Goal: Task Accomplishment & Management: Use online tool/utility

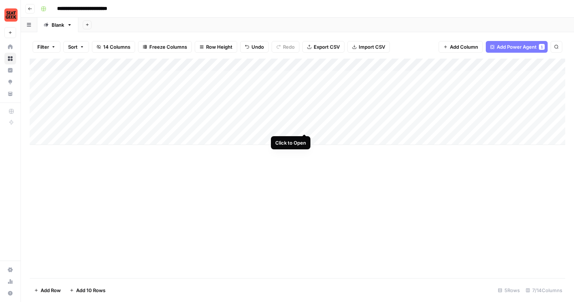
click at [304, 126] on div "Add Column" at bounding box center [297, 102] width 535 height 86
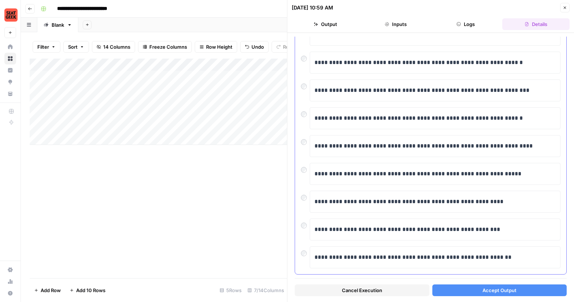
scroll to position [107, 0]
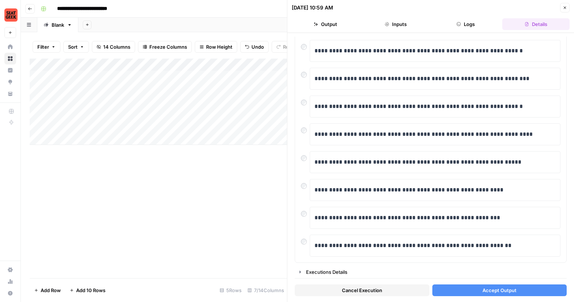
click at [477, 290] on button "Accept Output" at bounding box center [499, 290] width 135 height 12
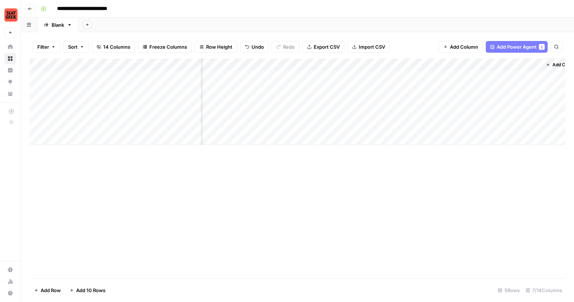
scroll to position [0, 191]
click at [533, 46] on span "Add Power Agent" at bounding box center [516, 46] width 40 height 7
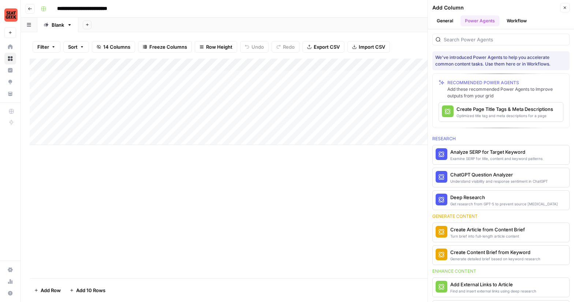
click at [518, 24] on button "Workflow" at bounding box center [516, 20] width 29 height 11
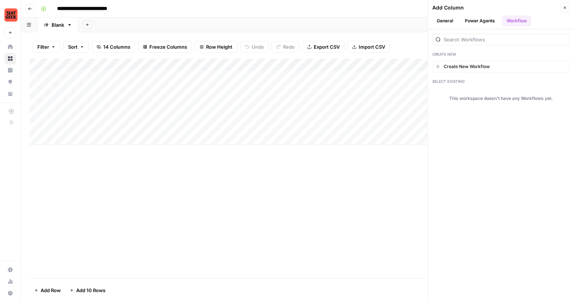
click at [479, 23] on button "Power Agents" at bounding box center [479, 20] width 39 height 11
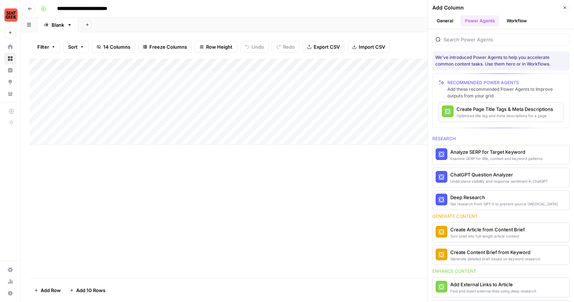
click at [448, 20] on button "General" at bounding box center [444, 20] width 25 height 11
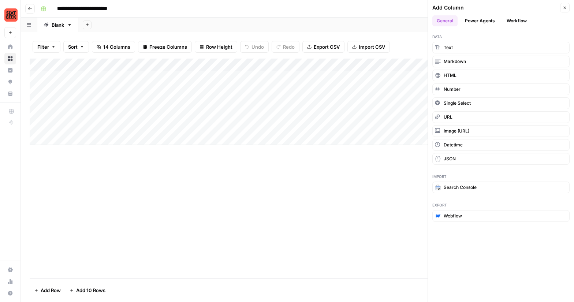
click at [565, 8] on icon "button" at bounding box center [564, 8] width 3 height 3
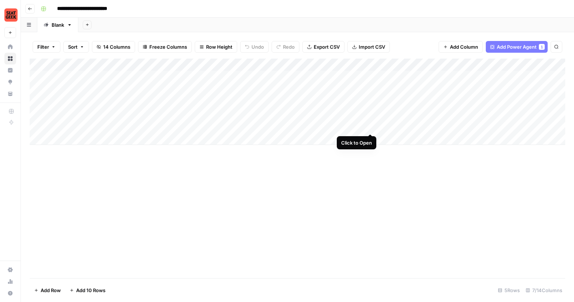
click at [370, 128] on div "Add Column" at bounding box center [297, 102] width 535 height 86
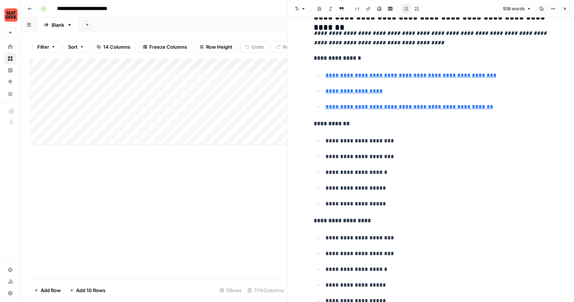
scroll to position [2133, 0]
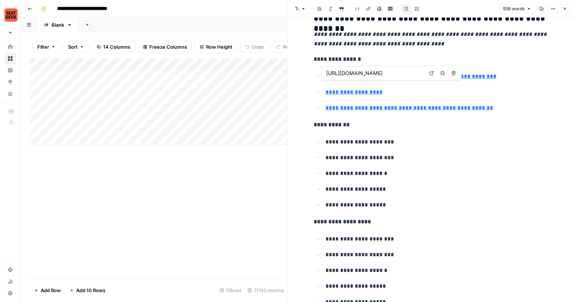
type input "[URL][DOMAIN_NAME]"
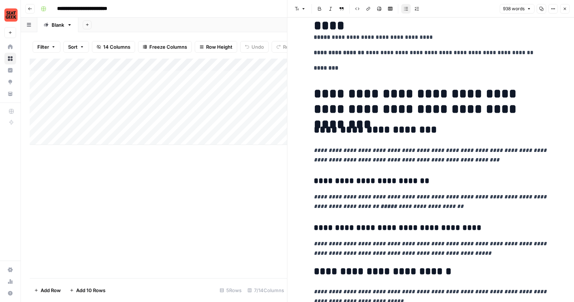
scroll to position [0, 0]
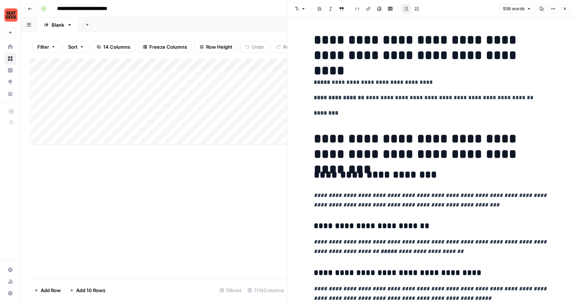
click at [568, 9] on button "Close" at bounding box center [565, 9] width 10 height 10
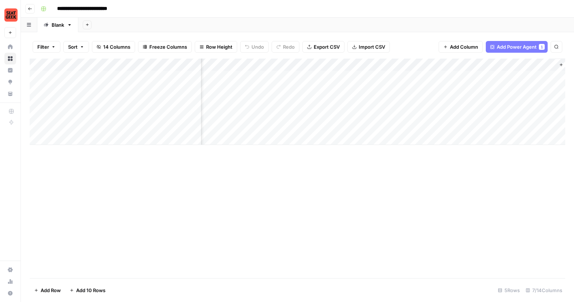
scroll to position [0, 191]
click at [508, 42] on button "Add Power Agent 1" at bounding box center [516, 47] width 62 height 12
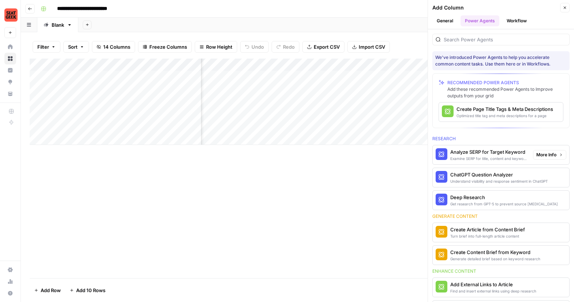
click at [479, 157] on div "Examine SERP for title, content and keyword patterns" at bounding box center [488, 158] width 77 height 6
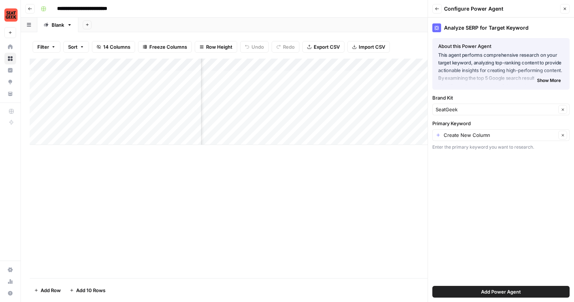
click at [567, 9] on button "Close" at bounding box center [565, 9] width 10 height 10
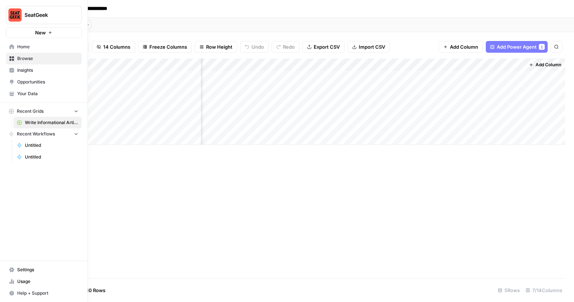
click at [36, 82] on span "Opportunities" at bounding box center [47, 82] width 61 height 7
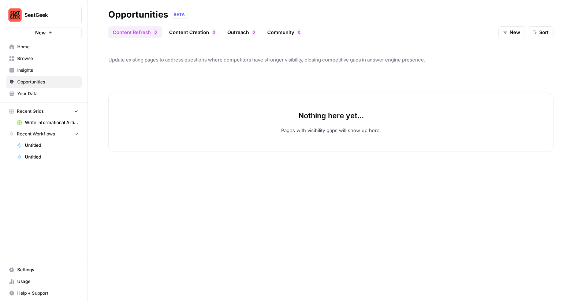
click at [36, 48] on span "Home" at bounding box center [47, 47] width 61 height 7
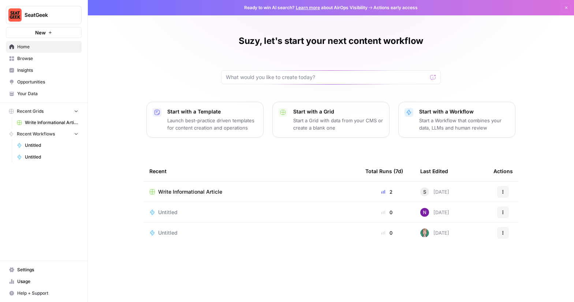
click at [38, 91] on span "Your Data" at bounding box center [47, 93] width 61 height 7
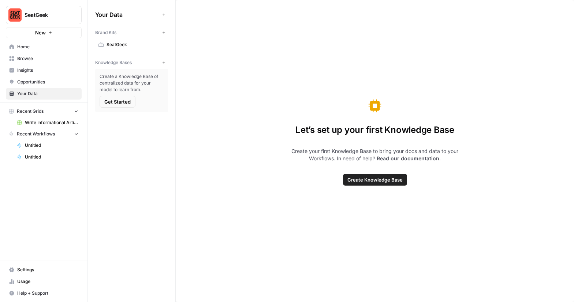
click at [385, 160] on link "Read our documentation" at bounding box center [407, 158] width 63 height 6
click at [34, 79] on span "Opportunities" at bounding box center [47, 82] width 61 height 7
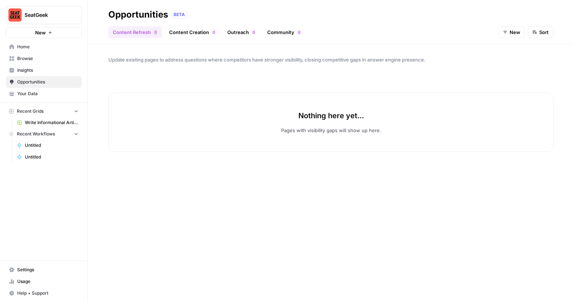
click at [32, 47] on span "Home" at bounding box center [47, 47] width 61 height 7
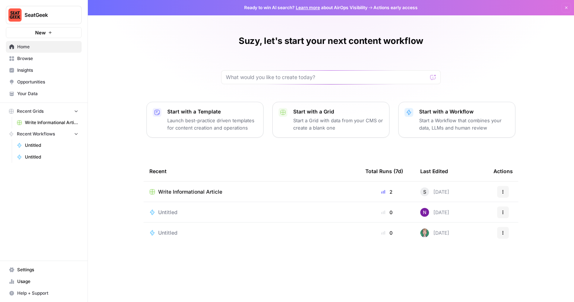
click at [437, 123] on p "Start a Workflow that combines your data, LLMs and human review" at bounding box center [464, 124] width 90 height 15
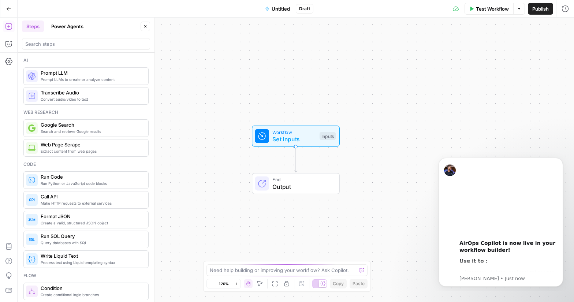
click at [102, 128] on span "Google Search" at bounding box center [92, 124] width 102 height 7
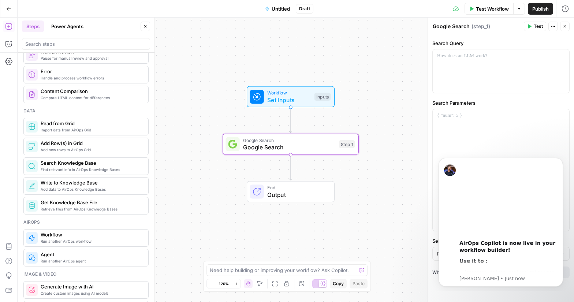
scroll to position [277, 0]
click at [91, 170] on span "Find relevant info in AirOps Knowledge Bases" at bounding box center [92, 169] width 102 height 6
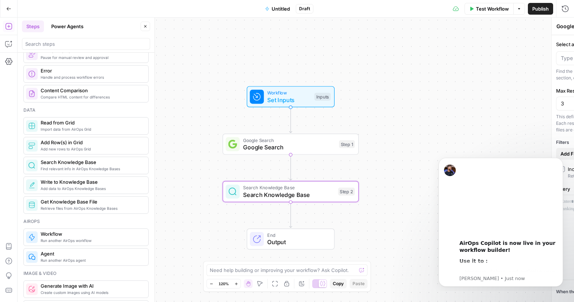
type textarea "Search Knowledge Base"
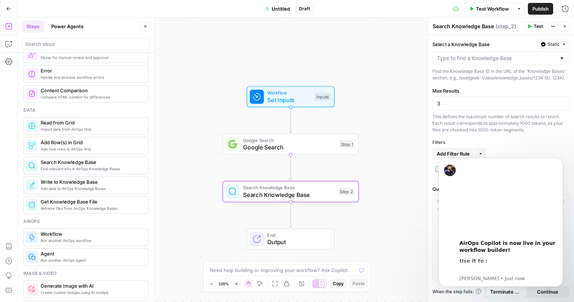
click at [70, 25] on button "Power Agents" at bounding box center [67, 26] width 41 height 12
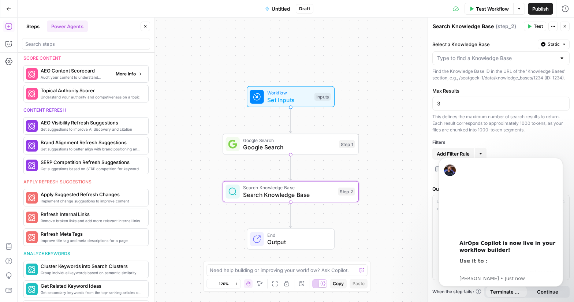
click at [82, 75] on span "Audit your content to understand readability for LLMs" at bounding box center [75, 77] width 69 height 6
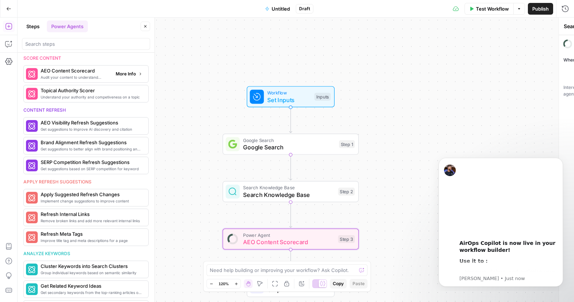
type textarea "AEO Content Scorecard"
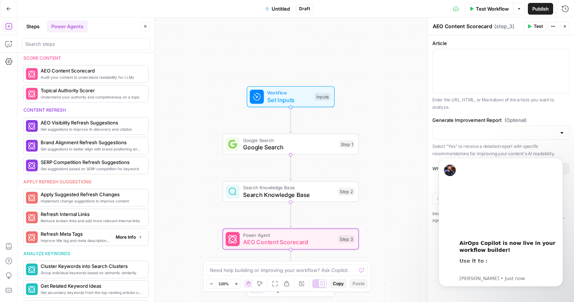
click at [89, 236] on span "Refresh Meta Tags" at bounding box center [75, 233] width 69 height 7
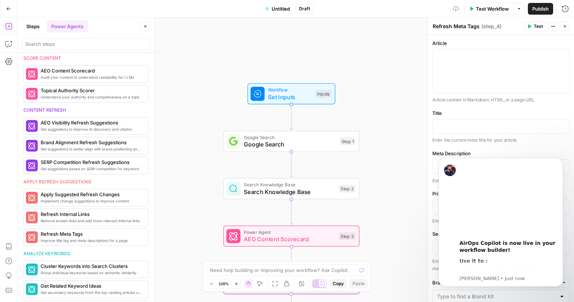
scroll to position [317, 0]
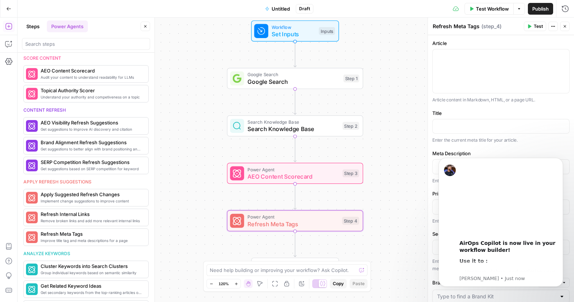
click at [38, 27] on button "Steps" at bounding box center [33, 26] width 22 height 12
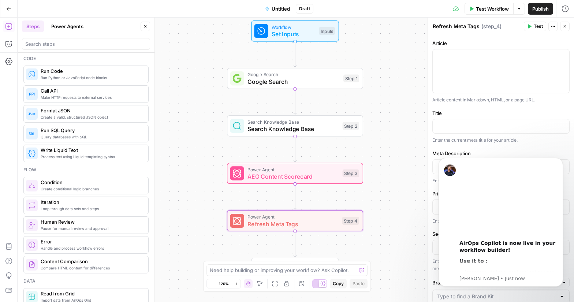
scroll to position [0, 0]
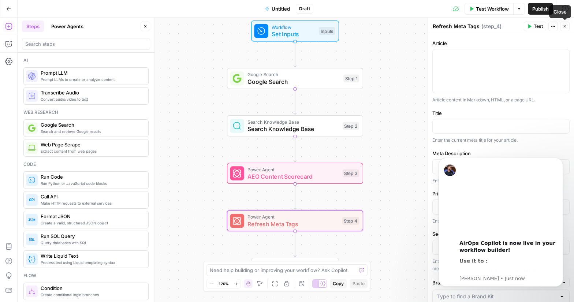
click at [566, 26] on button "Close" at bounding box center [565, 27] width 10 height 10
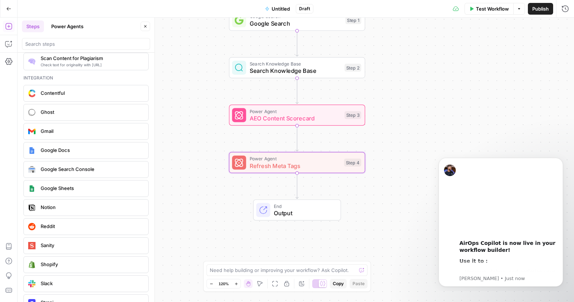
scroll to position [1273, 0]
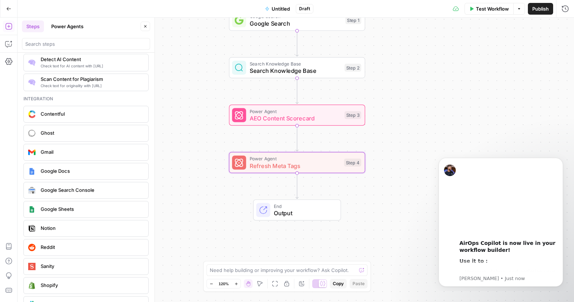
click at [77, 113] on span "Contentful" at bounding box center [92, 113] width 102 height 7
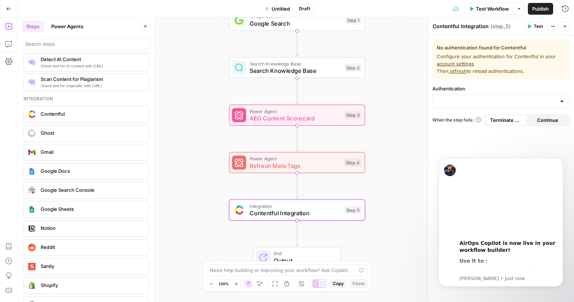
click at [71, 29] on button "Power Agents" at bounding box center [67, 26] width 41 height 12
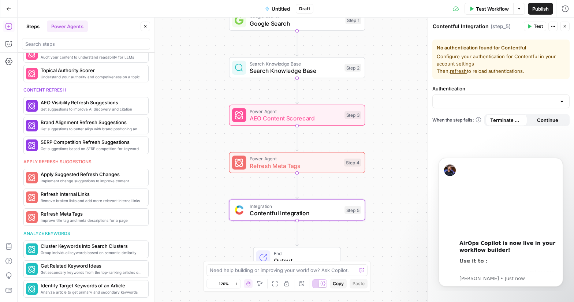
scroll to position [297, 0]
click at [569, 25] on header "Contentful Integration Contentful Integration ( step_5 ) Test Actions Close" at bounding box center [501, 27] width 146 height 18
click at [566, 26] on span "Close" at bounding box center [566, 26] width 0 height 0
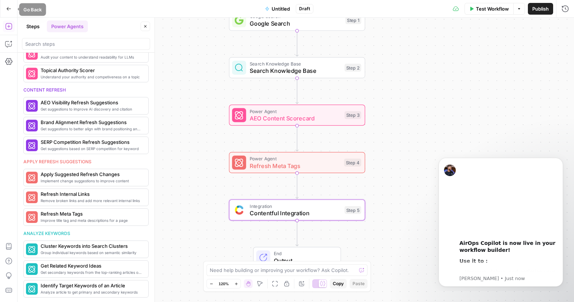
click at [11, 4] on button "Go Back" at bounding box center [8, 8] width 13 height 13
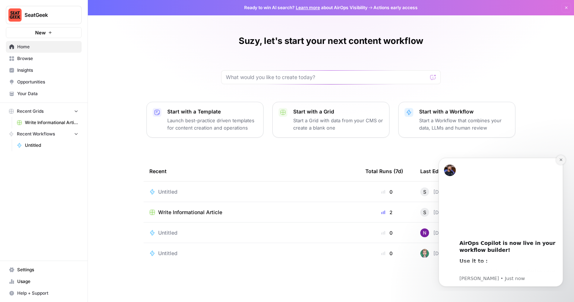
click at [559, 160] on icon "Dismiss notification" at bounding box center [561, 160] width 4 height 4
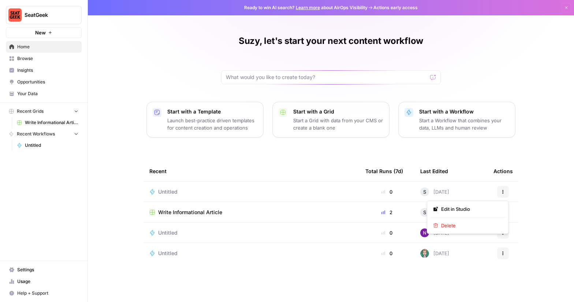
click at [502, 192] on icon "button" at bounding box center [502, 191] width 4 height 4
click at [477, 224] on span "Delete" at bounding box center [470, 225] width 59 height 7
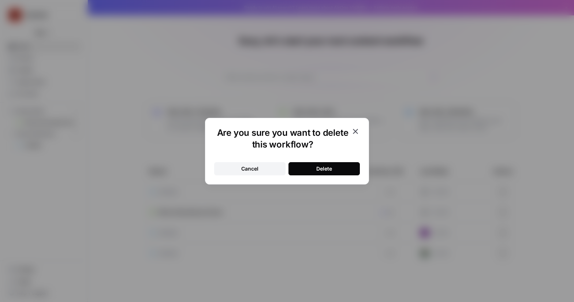
click at [328, 165] on div "Delete" at bounding box center [324, 168] width 16 height 7
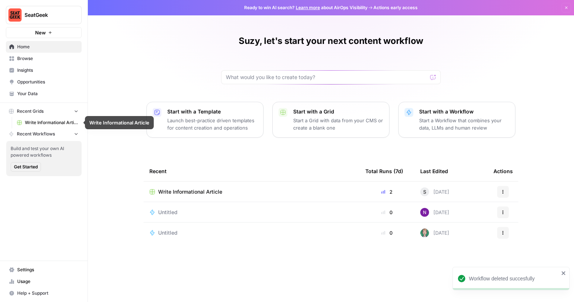
click at [42, 134] on span "Recent Workflows" at bounding box center [36, 134] width 38 height 7
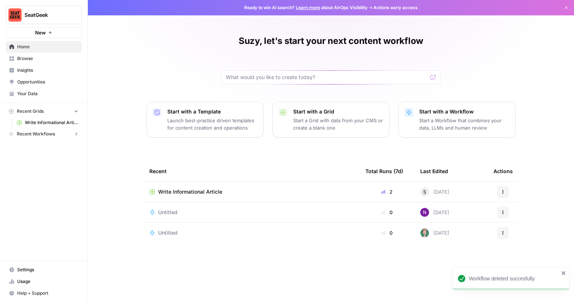
click at [80, 134] on button "Recent Workflows" at bounding box center [44, 133] width 76 height 11
click at [28, 168] on span "Get Started" at bounding box center [26, 167] width 24 height 7
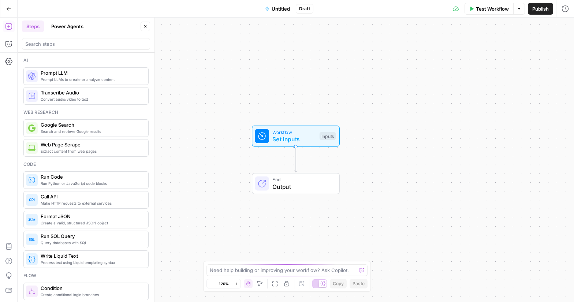
click at [9, 8] on icon "button" at bounding box center [8, 8] width 5 height 5
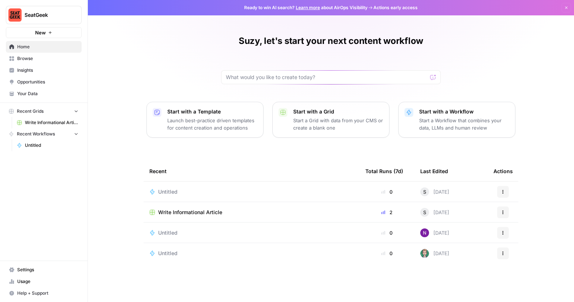
click at [35, 81] on span "Opportunities" at bounding box center [47, 82] width 61 height 7
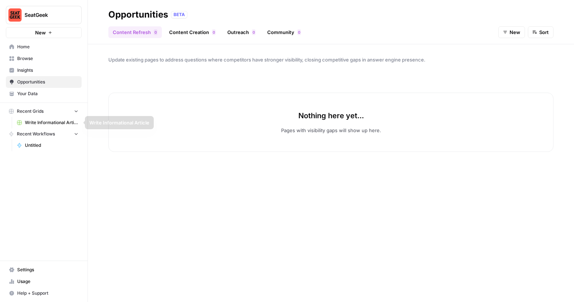
click at [52, 121] on span "Write Informational Article" at bounding box center [51, 122] width 53 height 7
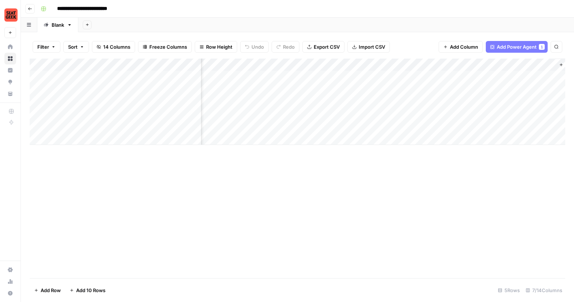
scroll to position [0, 191]
click at [26, 21] on button "button" at bounding box center [29, 25] width 16 height 14
click at [109, 26] on div "Add Sheet" at bounding box center [325, 25] width 495 height 15
click at [43, 49] on span "Filter" at bounding box center [43, 46] width 12 height 7
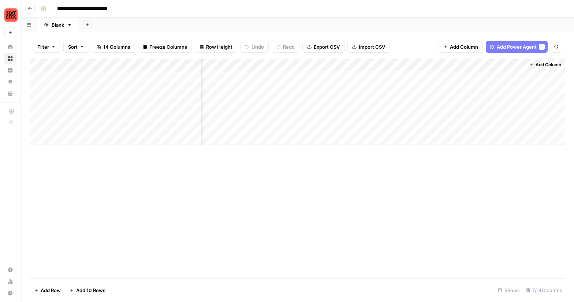
click at [206, 164] on div "Add Column" at bounding box center [297, 168] width 535 height 219
click at [275, 64] on div "Add Column" at bounding box center [297, 102] width 535 height 86
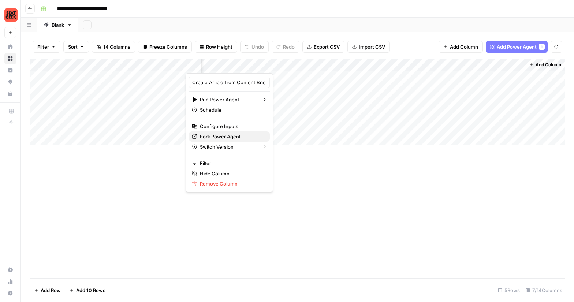
click at [244, 136] on span "Fork Power Agent" at bounding box center [232, 136] width 64 height 7
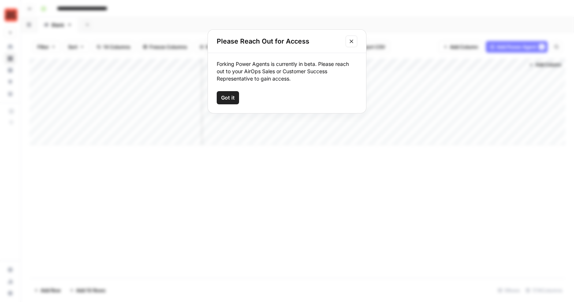
click at [353, 41] on icon "Close modal" at bounding box center [351, 41] width 6 height 6
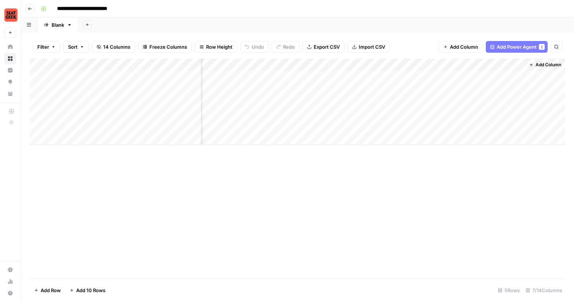
click at [348, 67] on div "Add Column" at bounding box center [297, 102] width 535 height 86
click at [280, 169] on div "Add Column" at bounding box center [297, 168] width 535 height 219
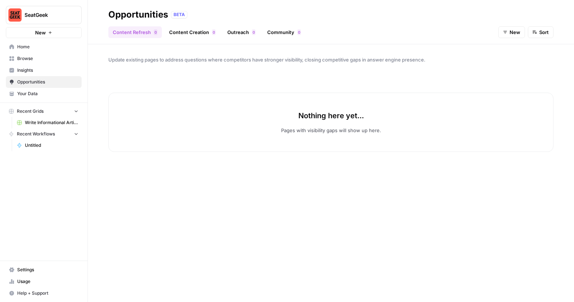
click at [193, 33] on link "Content Creation 0" at bounding box center [192, 32] width 55 height 12
click at [53, 48] on span "Home" at bounding box center [47, 47] width 61 height 7
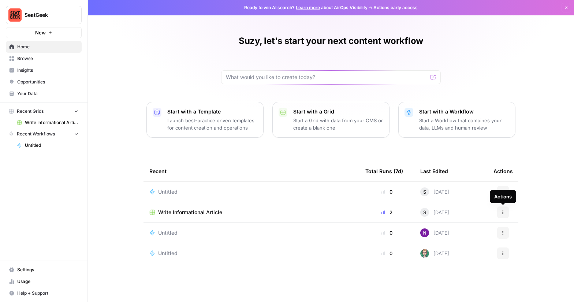
click at [503, 213] on icon "button" at bounding box center [502, 212] width 4 height 4
click at [42, 272] on span "Settings" at bounding box center [47, 269] width 61 height 7
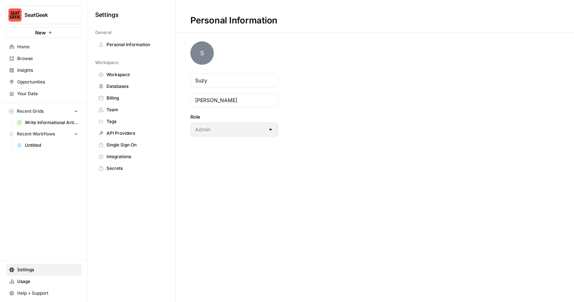
click at [132, 79] on link "Workspace" at bounding box center [131, 75] width 73 height 12
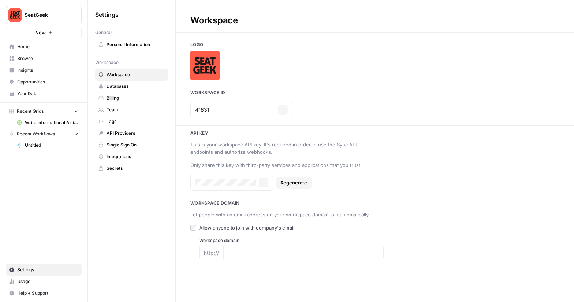
type input "[DOMAIN_NAME]"
click at [127, 47] on span "Personal Information" at bounding box center [135, 44] width 58 height 7
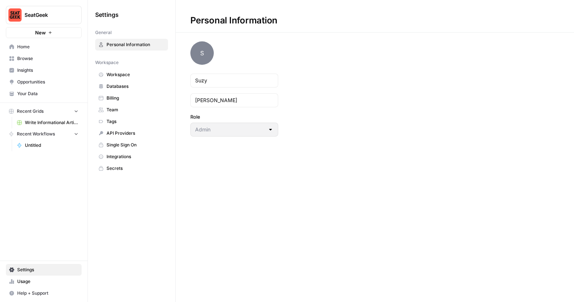
click at [41, 282] on span "Usage" at bounding box center [47, 281] width 61 height 7
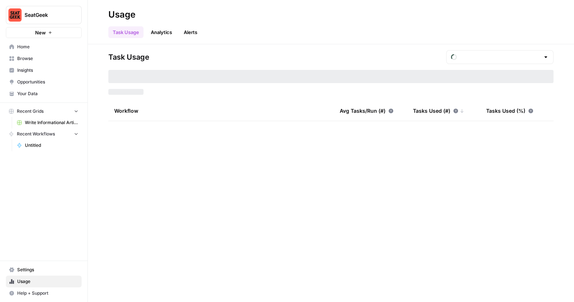
type input "September Tasks"
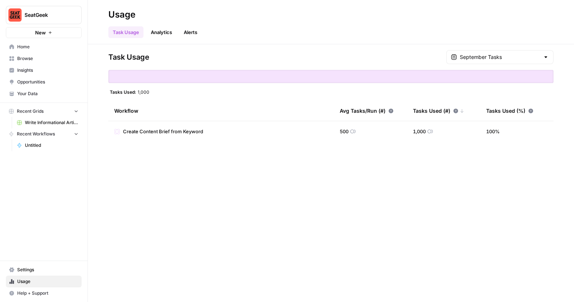
click at [170, 132] on span "Create Content Brief from Keyword" at bounding box center [163, 131] width 80 height 7
click at [35, 47] on span "Home" at bounding box center [47, 47] width 61 height 7
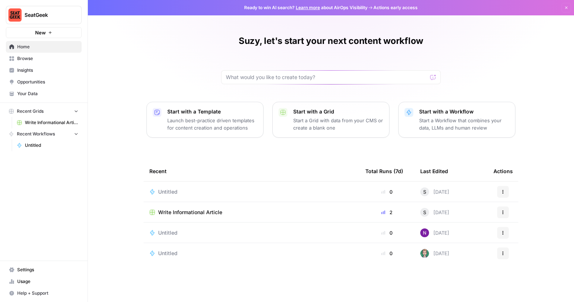
click at [55, 58] on span "Browse" at bounding box center [47, 58] width 61 height 7
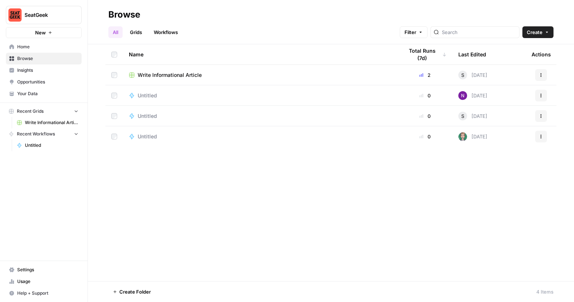
click at [168, 31] on link "Workflows" at bounding box center [165, 32] width 33 height 12
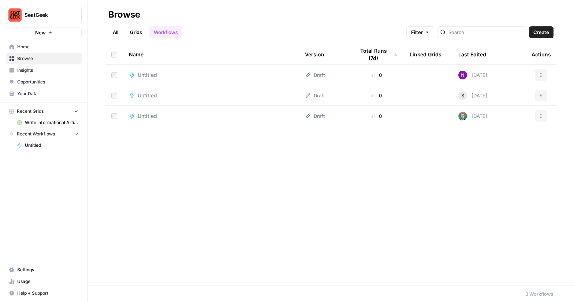
click at [214, 74] on div "Untitled" at bounding box center [211, 74] width 164 height 7
click at [216, 116] on div "Untitled" at bounding box center [211, 115] width 164 height 7
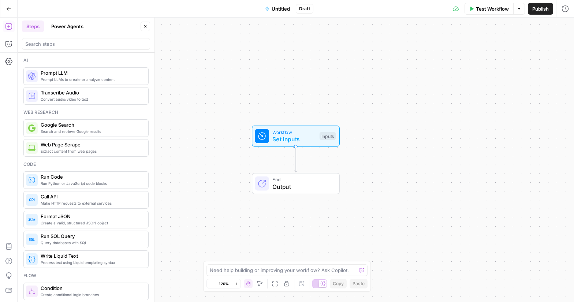
click at [6, 8] on icon "button" at bounding box center [8, 8] width 5 height 5
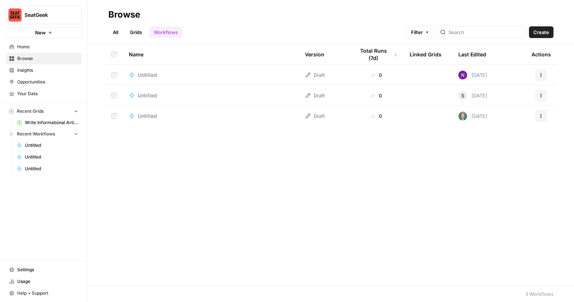
click at [195, 77] on div "Untitled" at bounding box center [211, 74] width 164 height 7
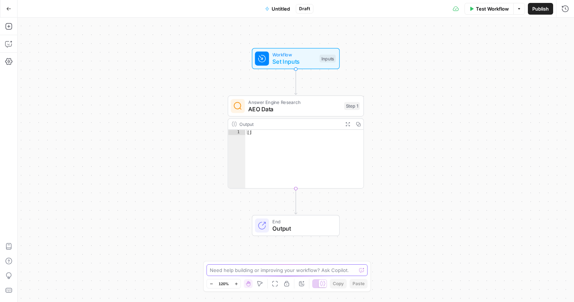
click at [233, 269] on textarea at bounding box center [283, 269] width 146 height 7
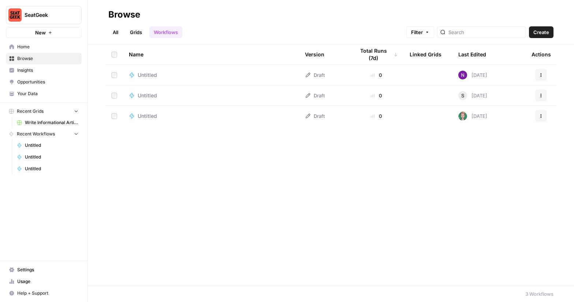
click at [542, 31] on span "Create" at bounding box center [541, 32] width 16 height 7
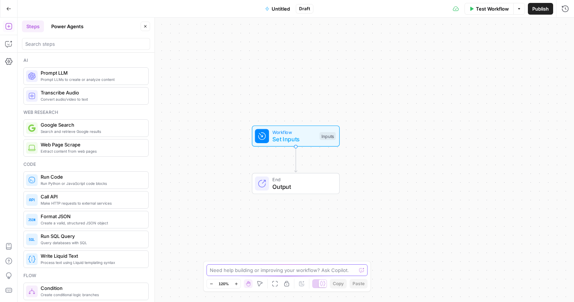
click at [275, 270] on textarea at bounding box center [283, 269] width 146 height 7
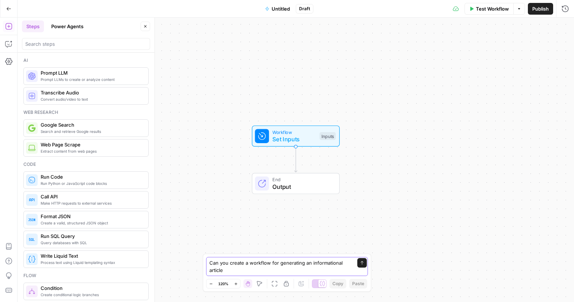
type textarea "Can you create a workflow for generating an informational article?"
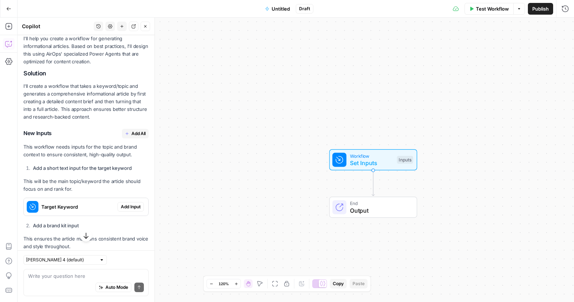
click at [124, 203] on span "Add Input" at bounding box center [131, 206] width 20 height 7
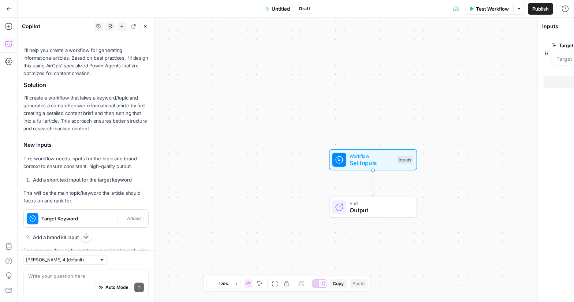
scroll to position [94, 0]
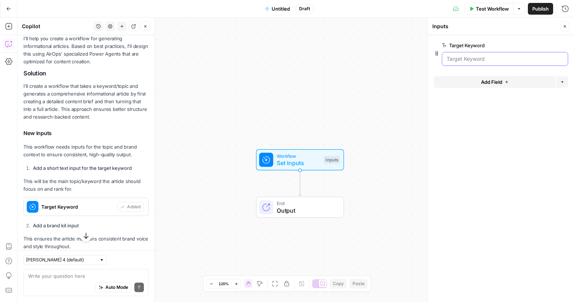
click at [469, 61] on Keyword "Target Keyword" at bounding box center [504, 58] width 117 height 7
click at [466, 56] on Keyword "Target Keyword" at bounding box center [504, 58] width 117 height 7
click at [465, 60] on Keyword "Target Keyword" at bounding box center [504, 58] width 117 height 7
click at [517, 83] on button "Add Field" at bounding box center [494, 82] width 122 height 12
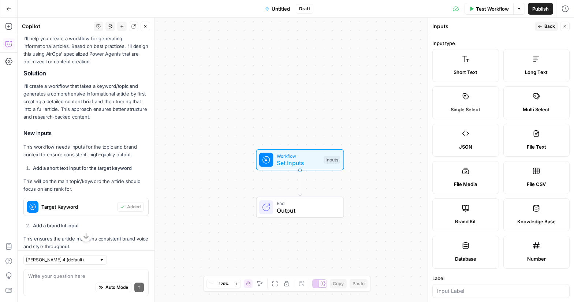
click at [478, 70] on div "Short Text" at bounding box center [465, 71] width 54 height 7
click at [545, 24] on span "Back" at bounding box center [549, 26] width 11 height 7
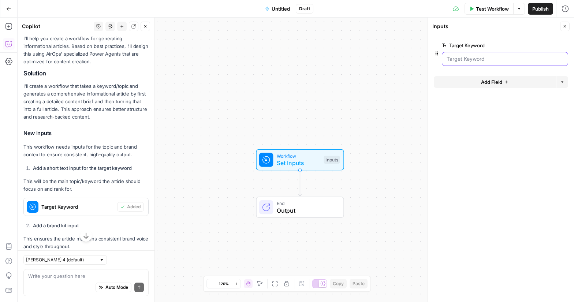
click at [489, 61] on Keyword "Target Keyword" at bounding box center [504, 58] width 117 height 7
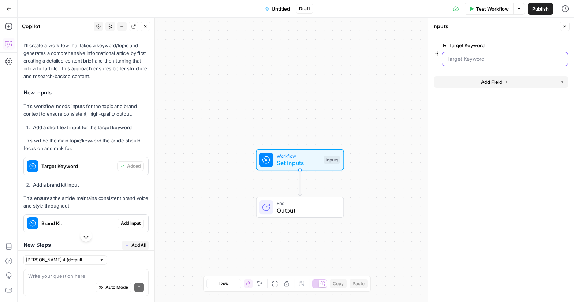
scroll to position [136, 0]
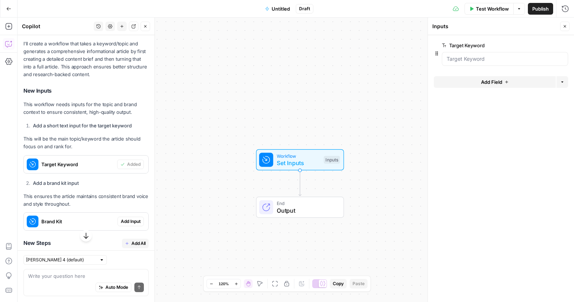
click at [127, 222] on span "Add Input" at bounding box center [131, 221] width 20 height 7
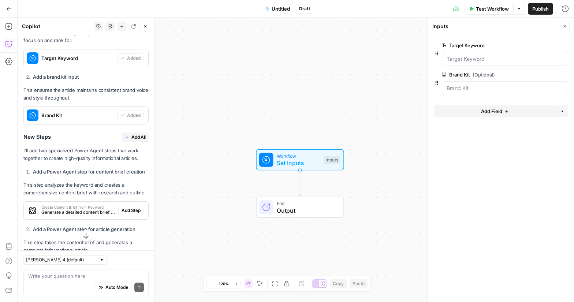
scroll to position [266, 0]
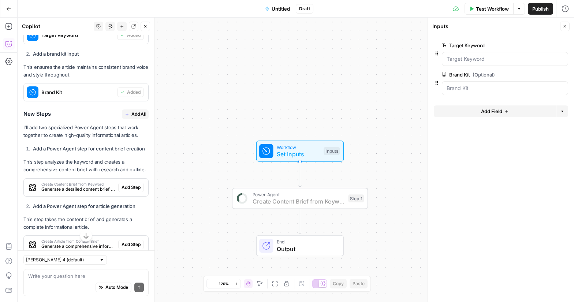
click at [137, 188] on span "Add Step" at bounding box center [130, 187] width 19 height 7
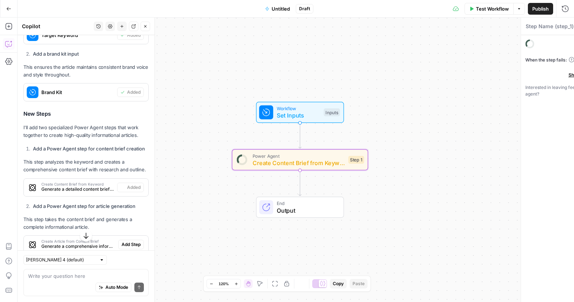
type textarea "Create Content Brief from Keyword"
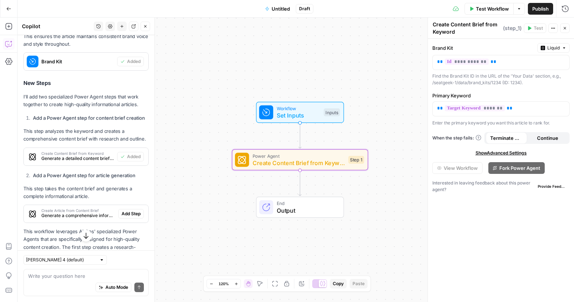
scroll to position [301, 0]
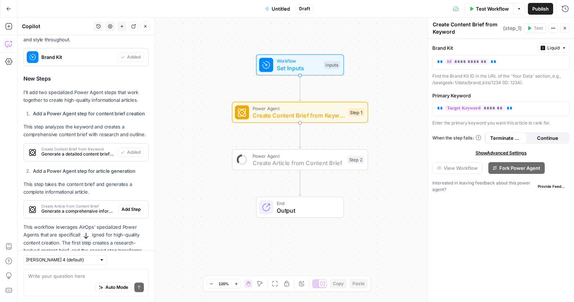
click at [132, 209] on span "Add Step" at bounding box center [130, 209] width 19 height 7
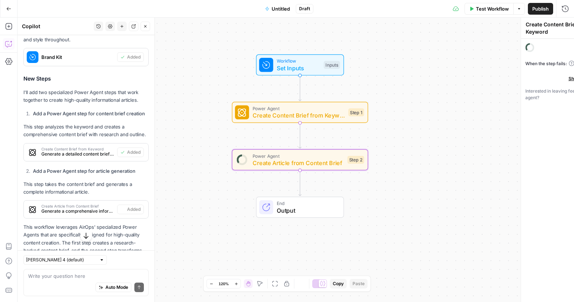
type textarea "Create Article from Content Brief"
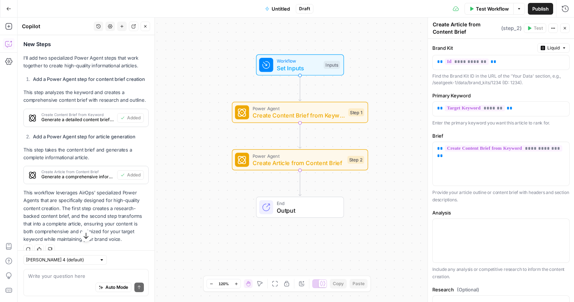
scroll to position [345, 0]
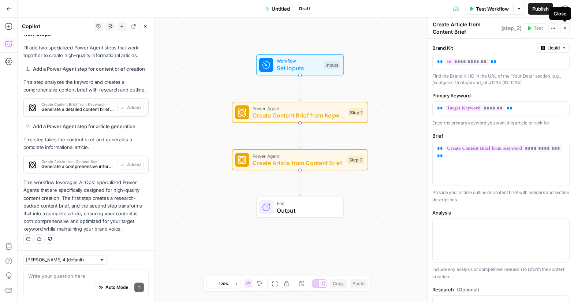
click at [567, 28] on button "Close" at bounding box center [565, 28] width 10 height 10
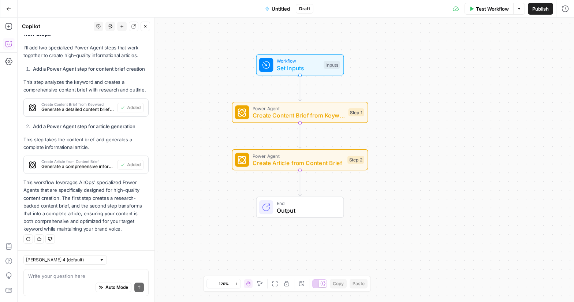
click at [567, 28] on div "Workflow Set Inputs Inputs Power Agent Create Content Brief from Keyword Step 1…" at bounding box center [296, 160] width 556 height 284
click at [282, 165] on span "Create Article from Content Brief" at bounding box center [297, 162] width 91 height 9
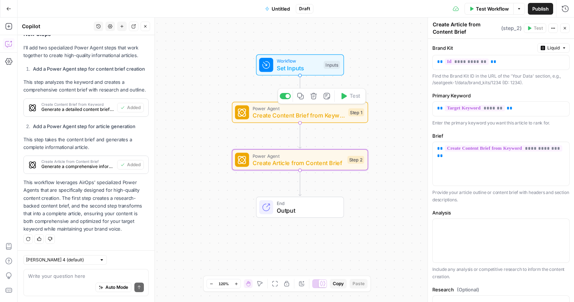
click at [305, 120] on div "Power Agent Create Content Brief from Keyword Step 1 Copy step Delete step Add …" at bounding box center [300, 112] width 136 height 21
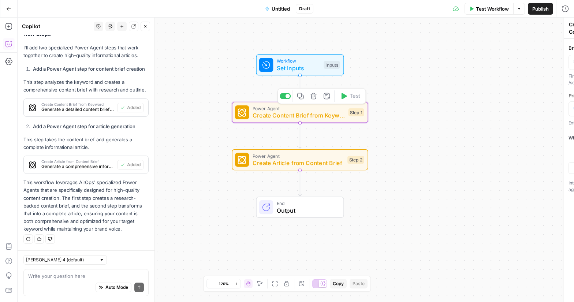
type textarea "Create Content Brief from Keyword"
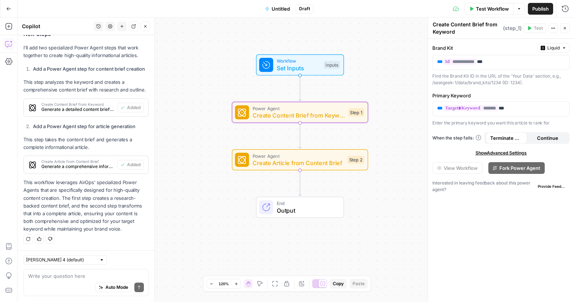
click at [99, 260] on div at bounding box center [101, 259] width 5 height 5
type input "[PERSON_NAME] 4 (default)"
click at [99, 261] on div "[PERSON_NAME] 4 (default)" at bounding box center [85, 260] width 125 height 10
